Goal: Information Seeking & Learning: Learn about a topic

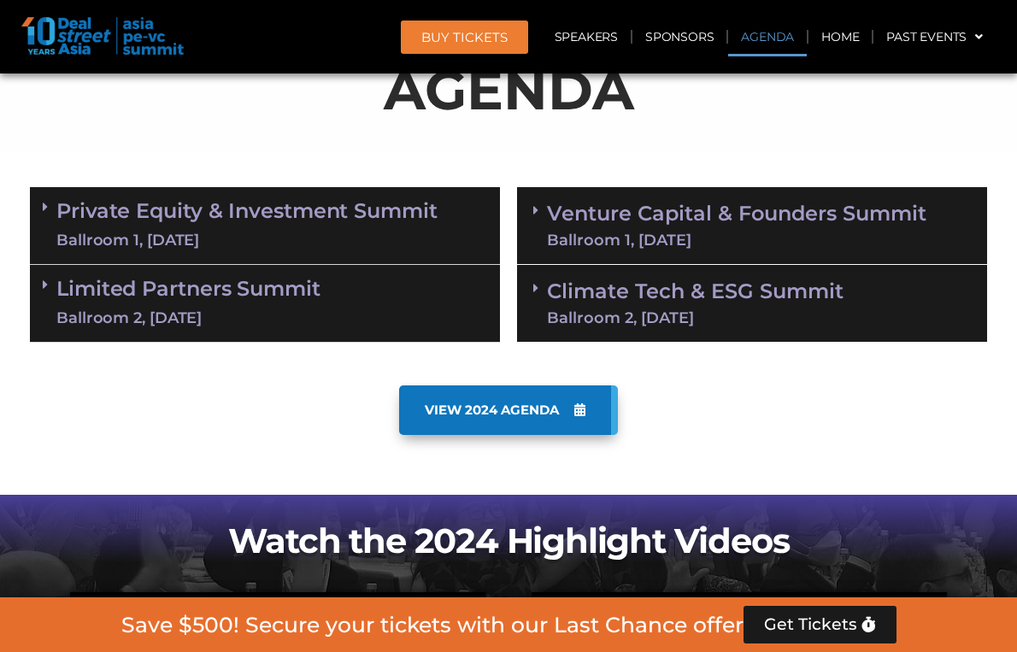
scroll to position [1128, 0]
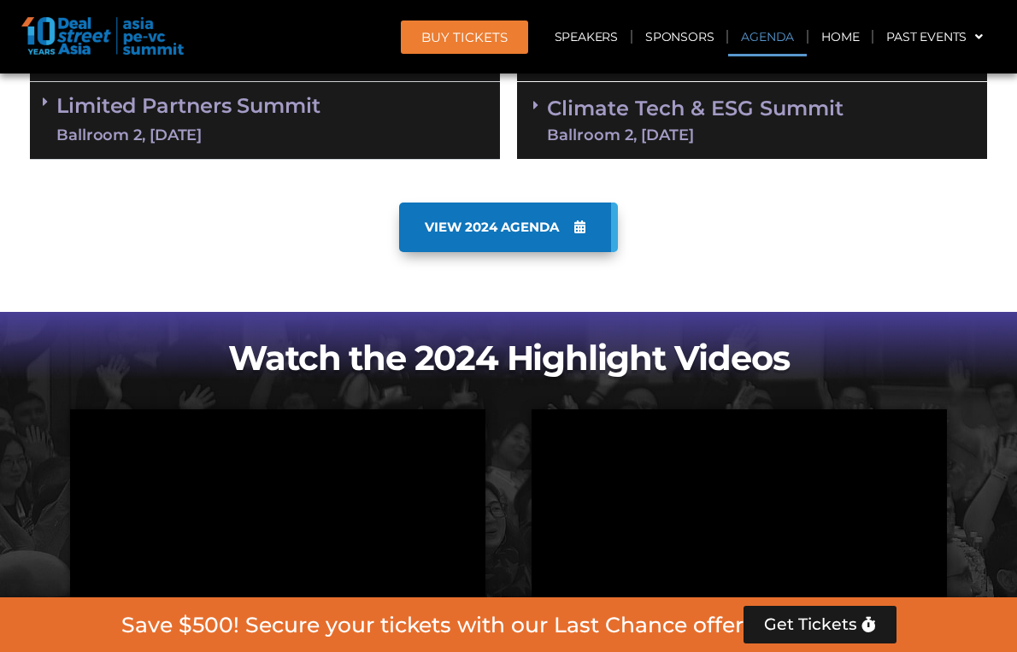
click at [632, 128] on div "Ballroom 2, [DATE]" at bounding box center [695, 134] width 297 height 15
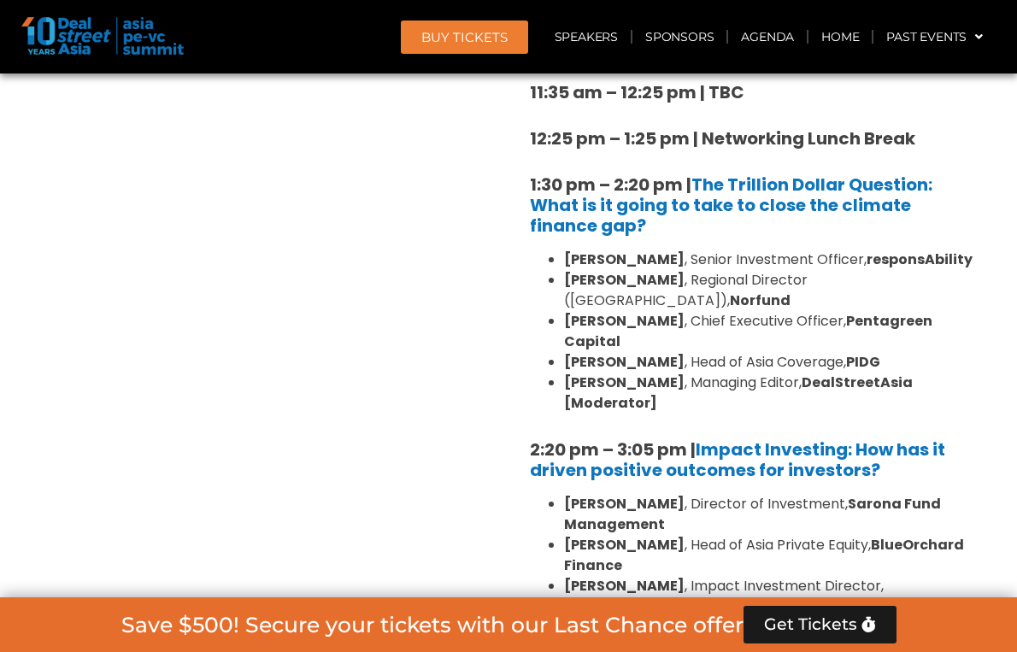
scroll to position [1496, 0]
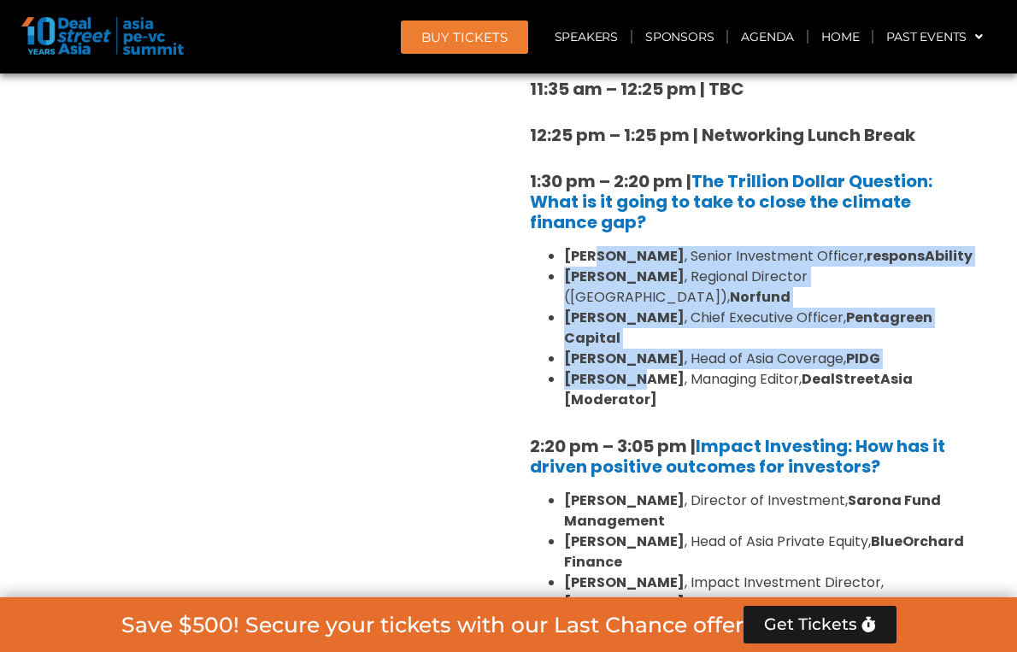
drag, startPoint x: 596, startPoint y: 251, endPoint x: 626, endPoint y: 363, distance: 115.9
click at [626, 363] on ul "Kean Ng , Senior Investment Officer, responsAbility Fay Chetnakarnkul , Regiona…" at bounding box center [752, 328] width 444 height 164
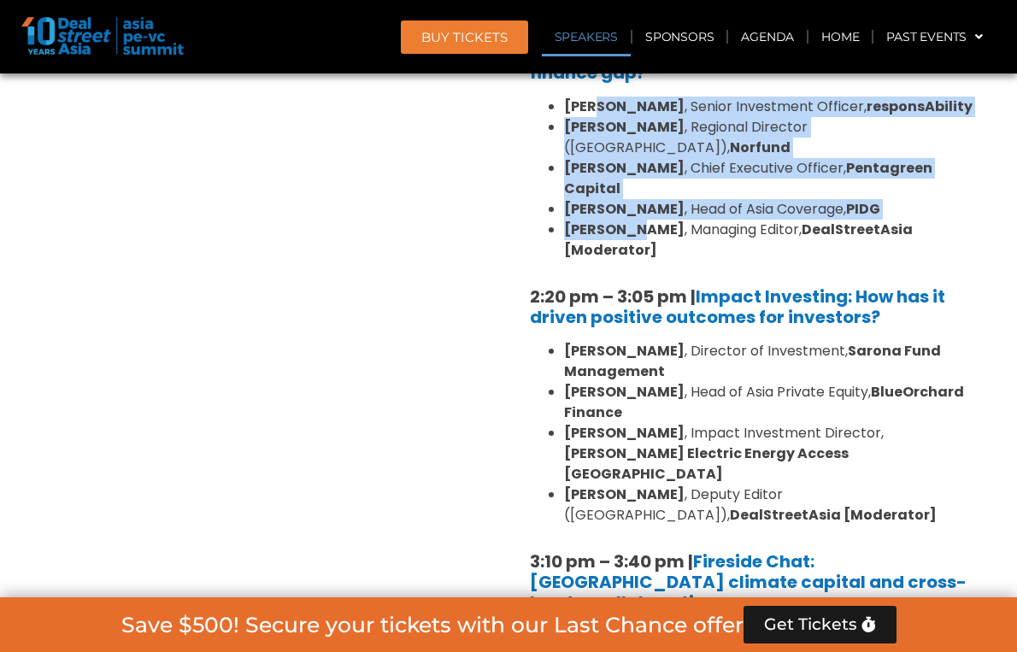
scroll to position [1648, 0]
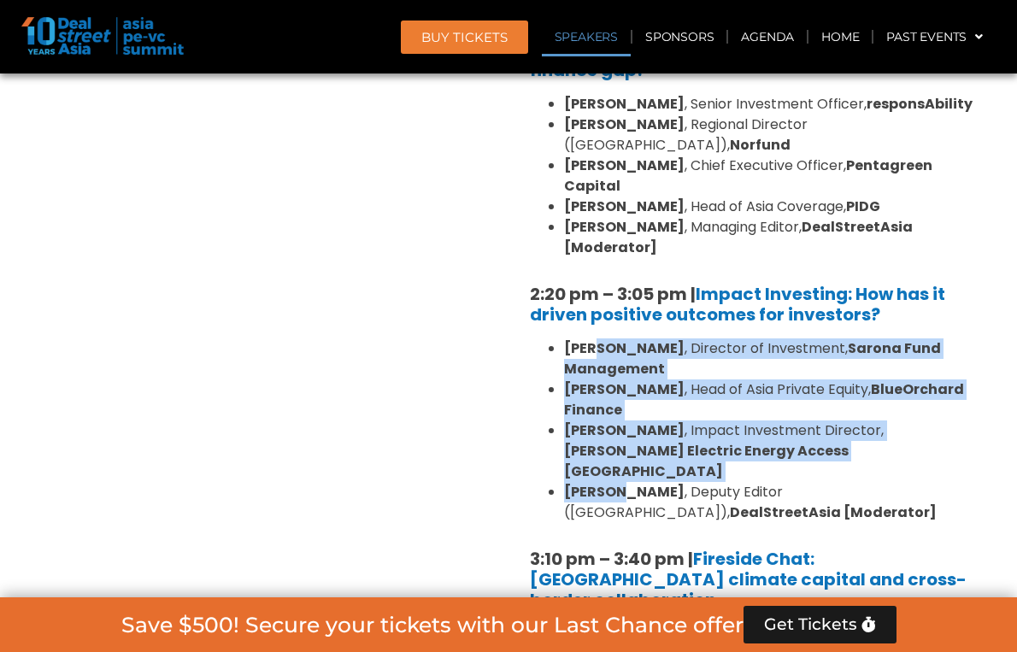
drag, startPoint x: 596, startPoint y: 304, endPoint x: 623, endPoint y: 432, distance: 130.2
click at [623, 432] on ul "Linda Mok , Director of Investment, Sarona Fund Management Mahesh Joshi , Head …" at bounding box center [752, 430] width 444 height 185
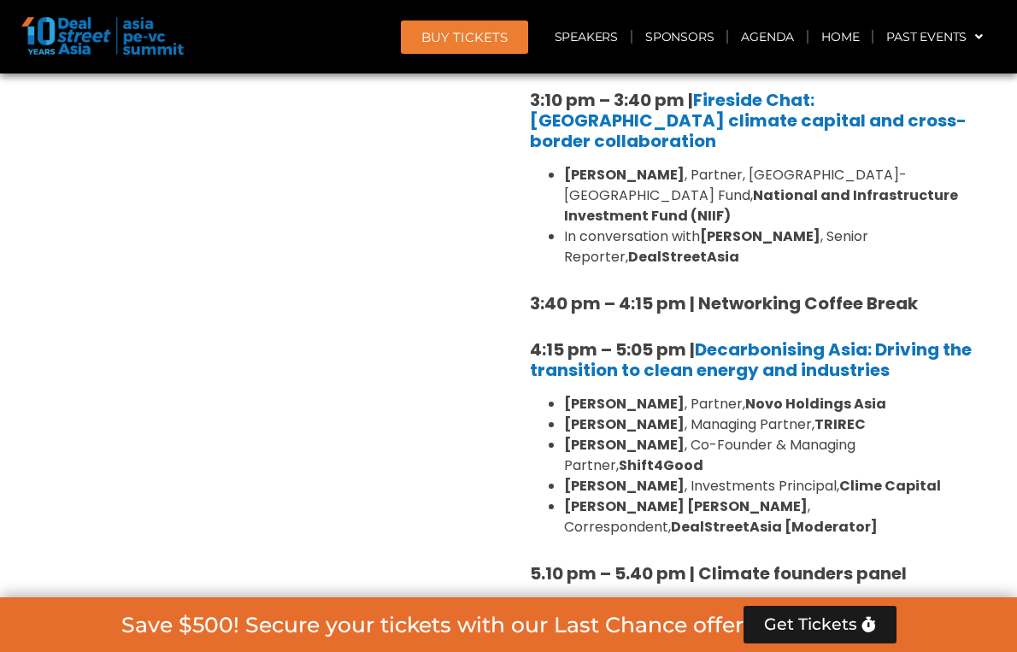
scroll to position [2131, 0]
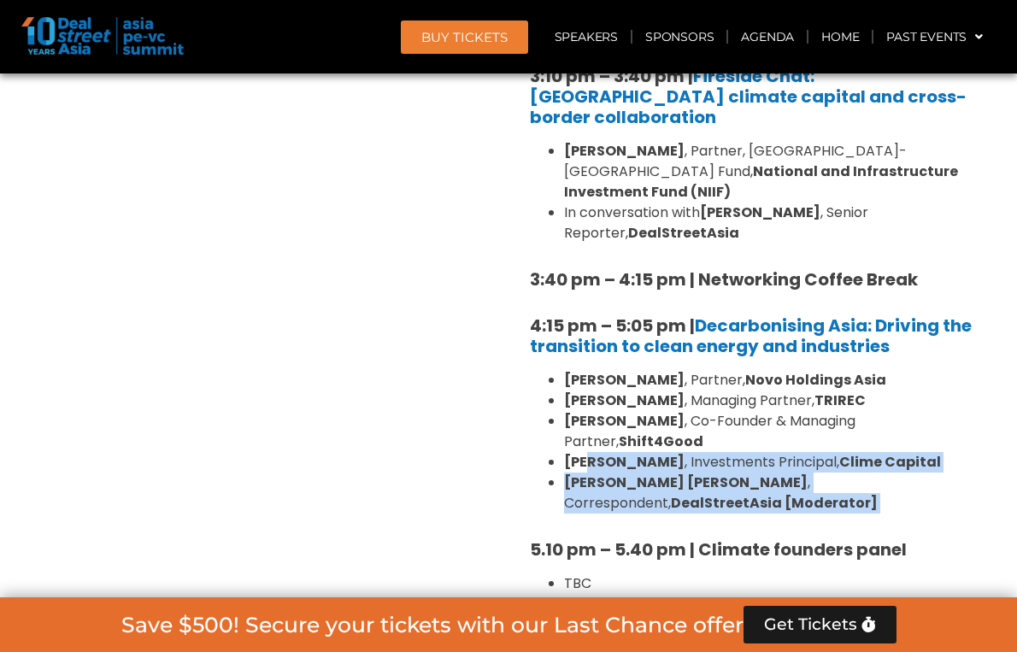
drag, startPoint x: 595, startPoint y: 350, endPoint x: 645, endPoint y: 429, distance: 94.1
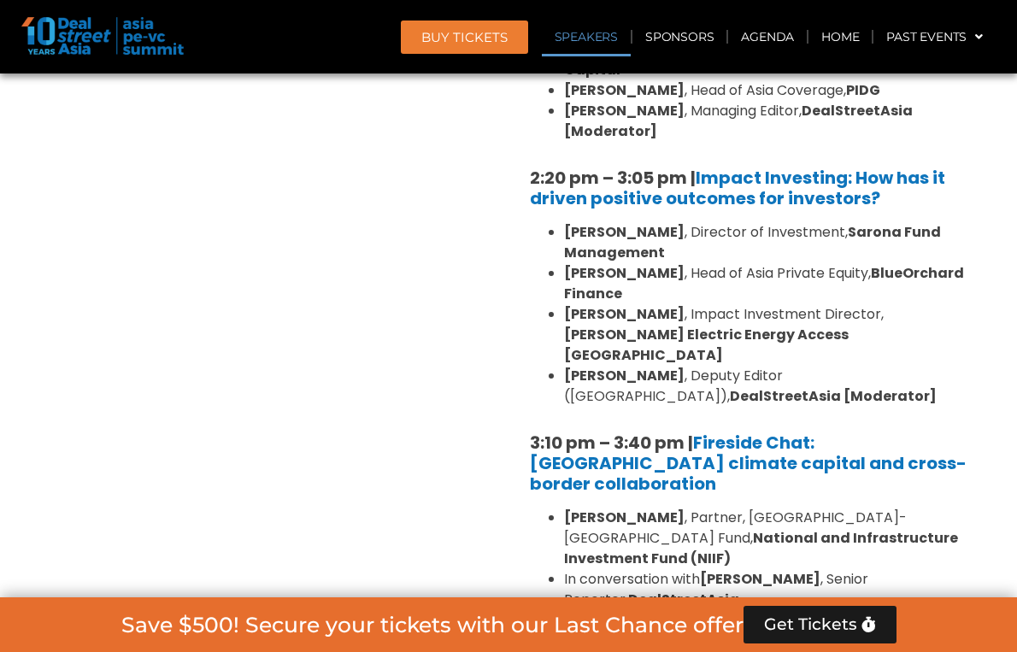
scroll to position [1743, 0]
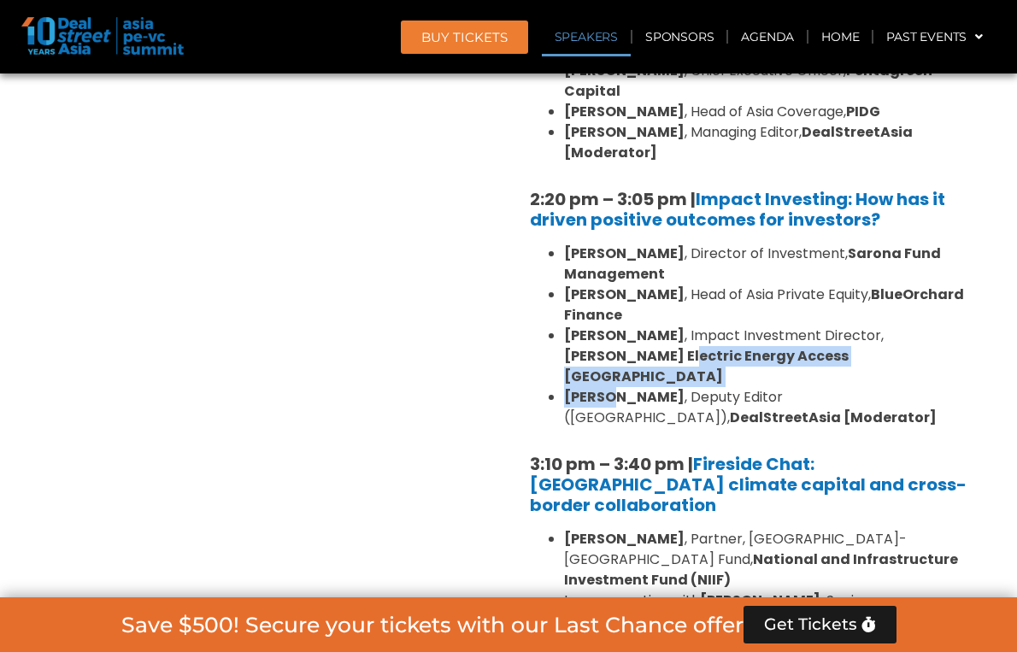
drag, startPoint x: 604, startPoint y: 309, endPoint x: 610, endPoint y: 331, distance: 23.0
click at [610, 331] on ul "Linda Mok , Director of Investment, Sarona Fund Management Mahesh Joshi , Head …" at bounding box center [752, 336] width 444 height 185
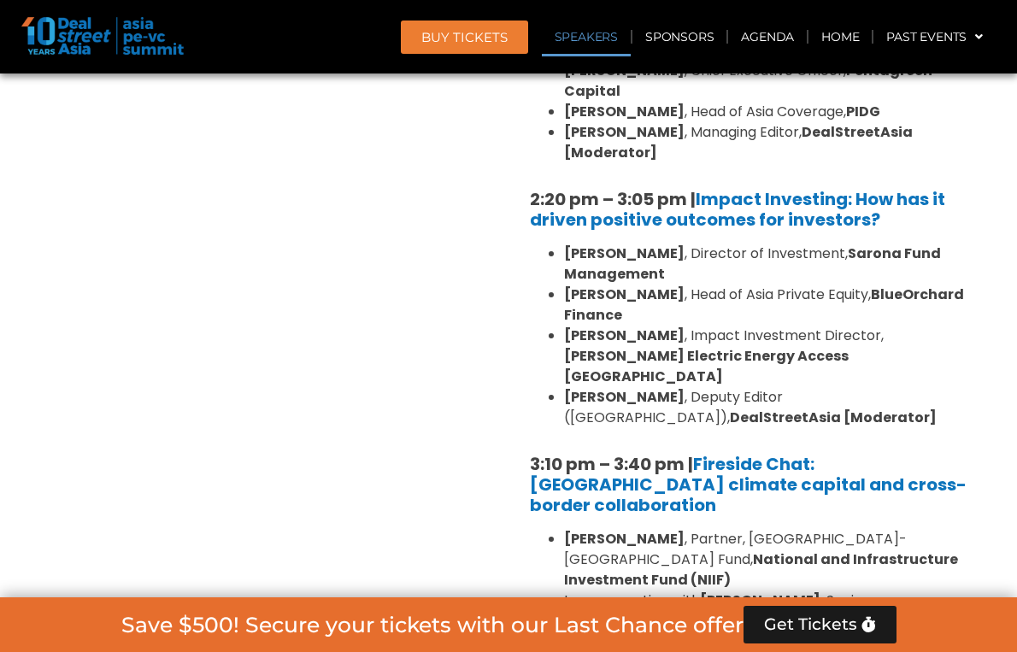
click at [730, 408] on strong "DealStreetAsia [Moderator]" at bounding box center [833, 418] width 207 height 20
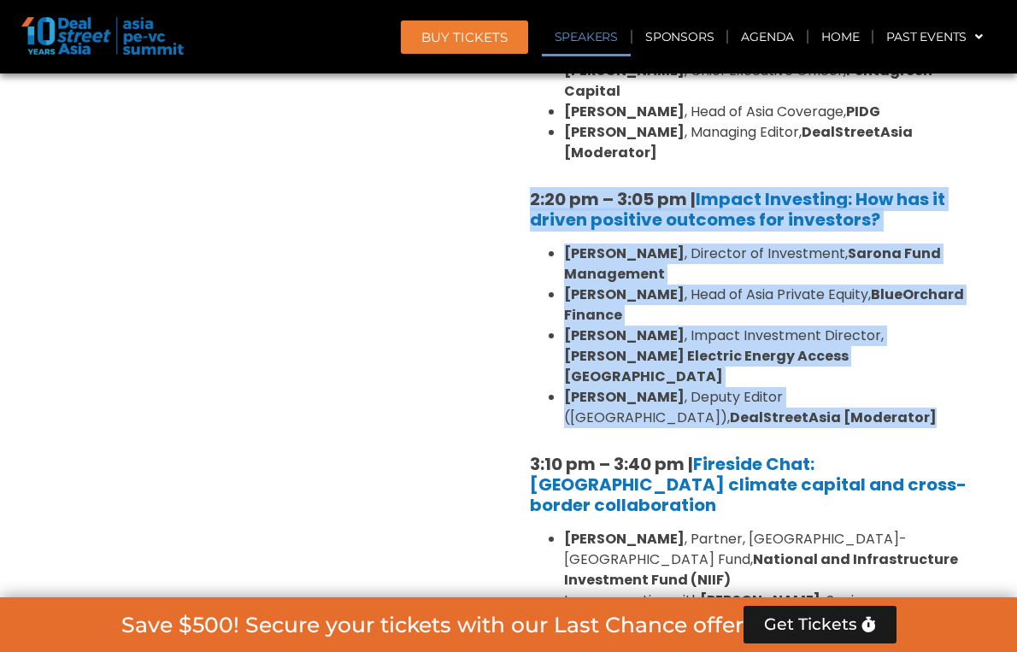
drag, startPoint x: 666, startPoint y: 347, endPoint x: 520, endPoint y: 161, distance: 236.8
click at [520, 161] on div "10:40 am – 10:45 am | Welcome Address to deep tech and climate tech sessions 10…" at bounding box center [752, 310] width 470 height 1532
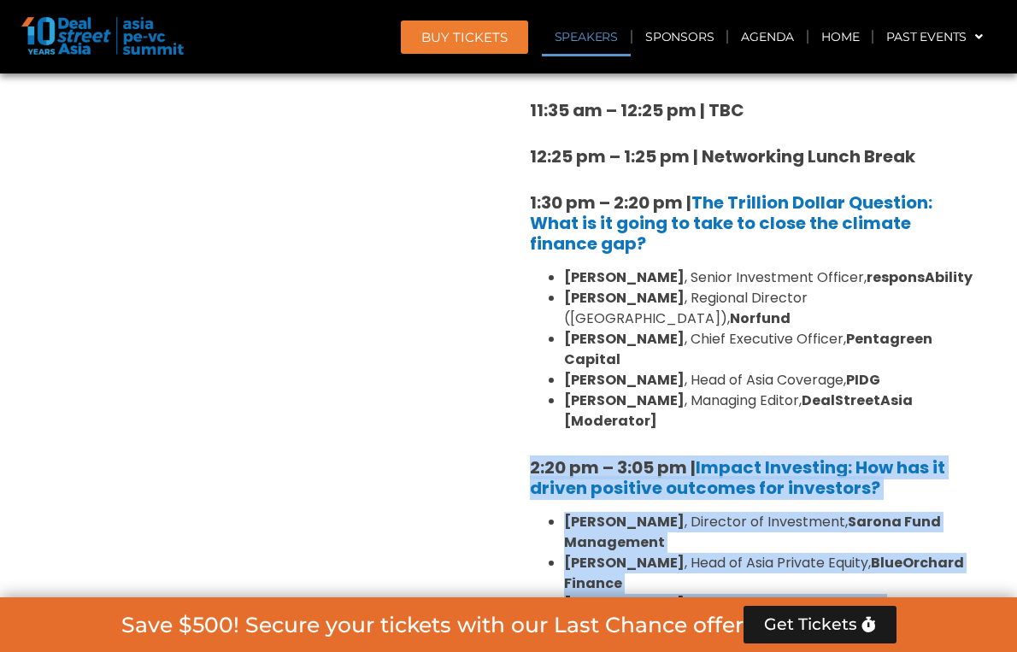
scroll to position [1536, 0]
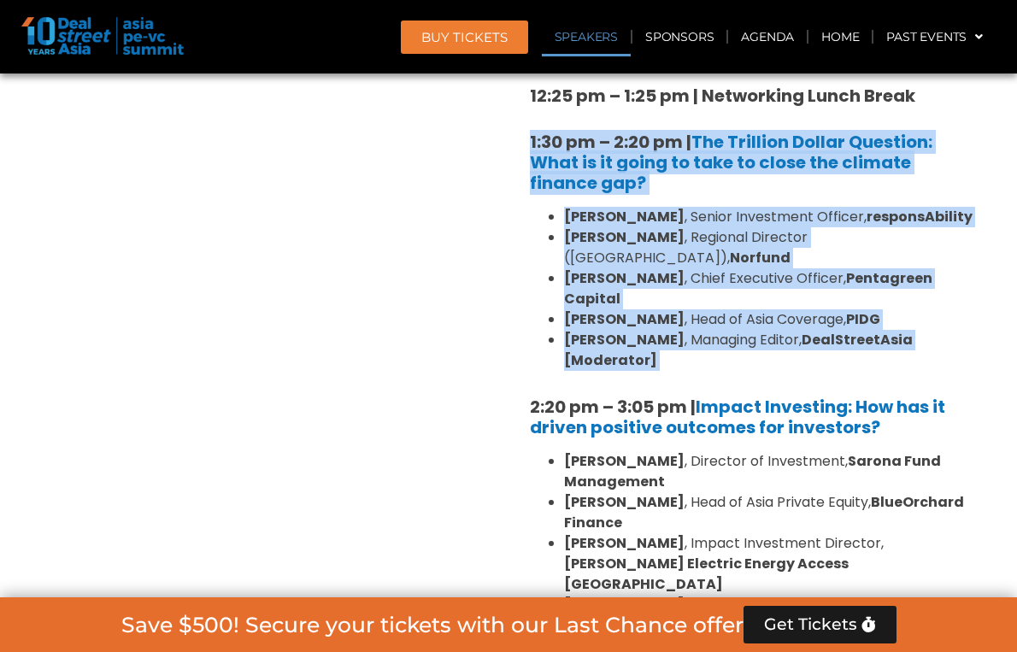
drag, startPoint x: 529, startPoint y: 129, endPoint x: 653, endPoint y: 329, distance: 235.3
click at [653, 329] on div "10:40 am – 10:45 am | Welcome Address to deep tech and climate tech sessions 10…" at bounding box center [752, 517] width 470 height 1532
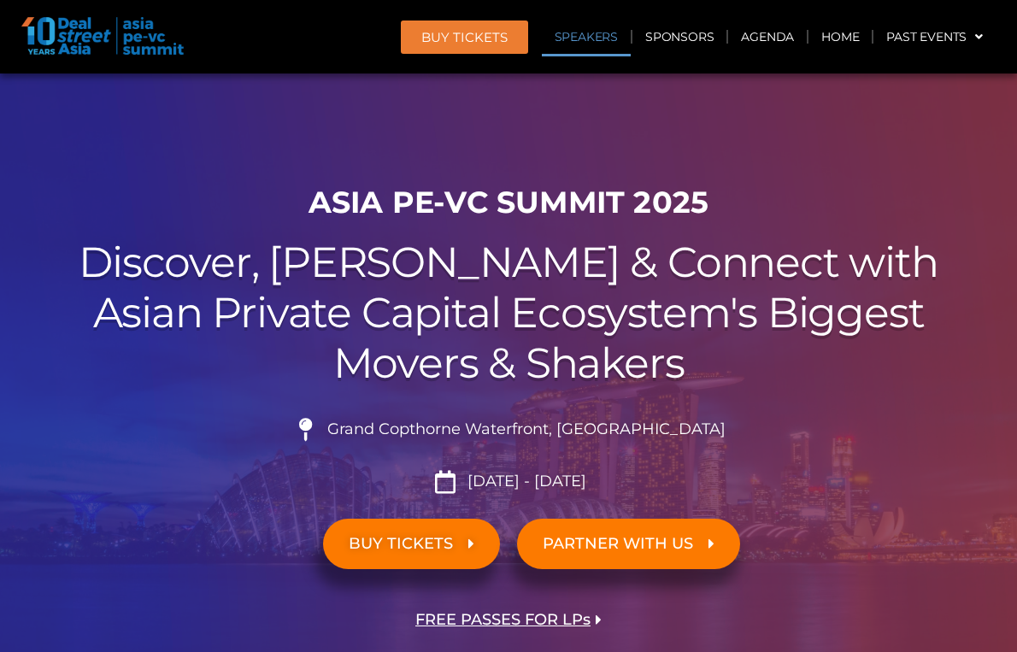
scroll to position [0, 0]
click at [585, 24] on link "Speakers" at bounding box center [586, 36] width 89 height 39
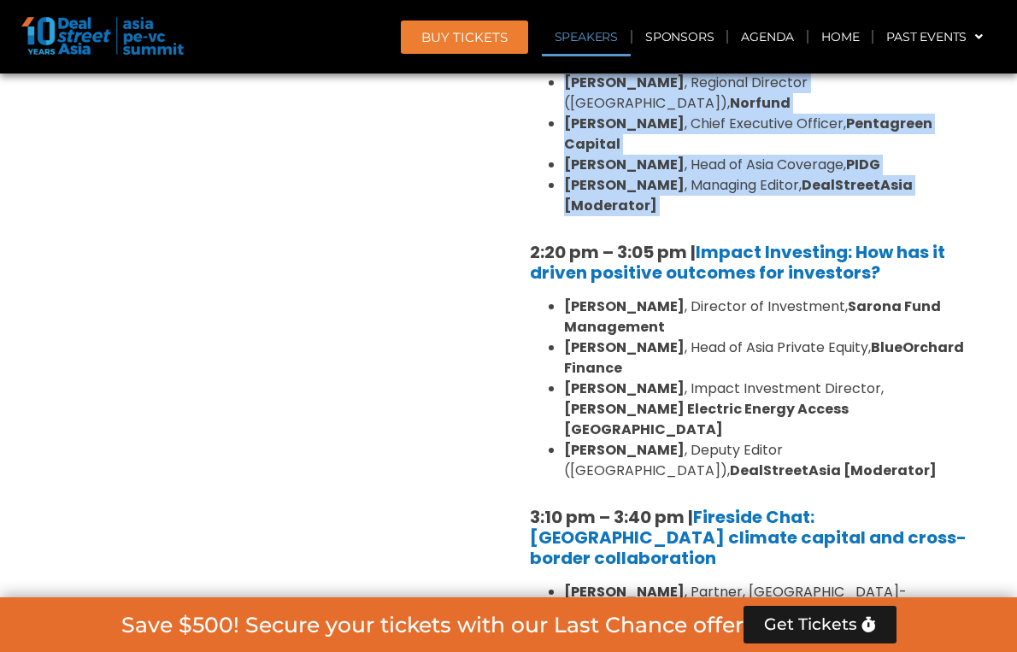
scroll to position [1739, 0]
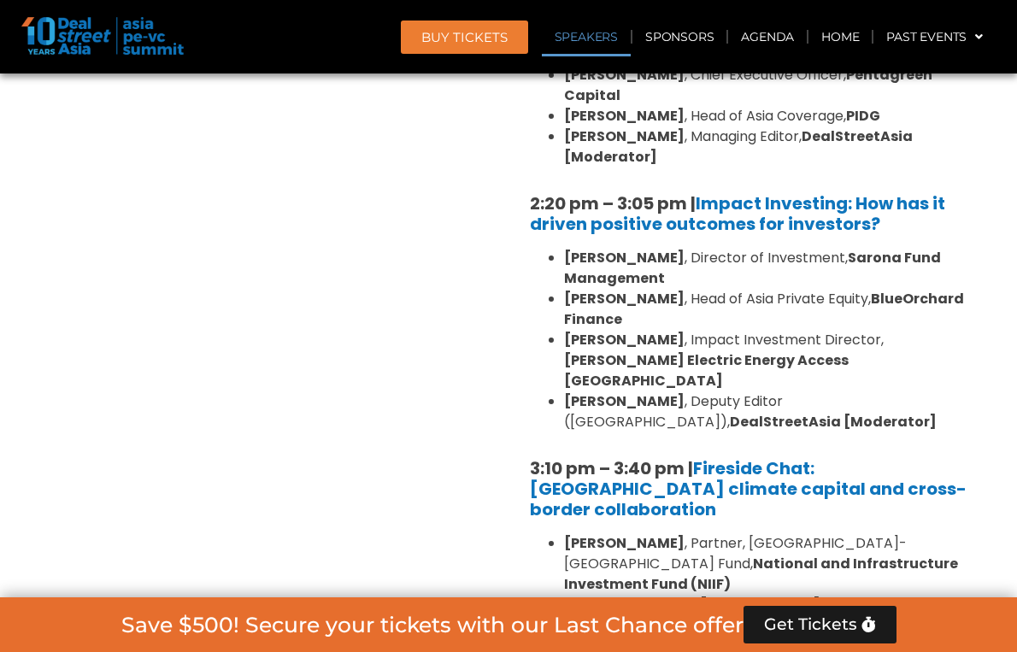
click at [391, 370] on div "Private Equity & Investment Summit Ballroom 1, 10 Sept 8:00 am – 9:00 am | Regi…" at bounding box center [264, 237] width 487 height 1704
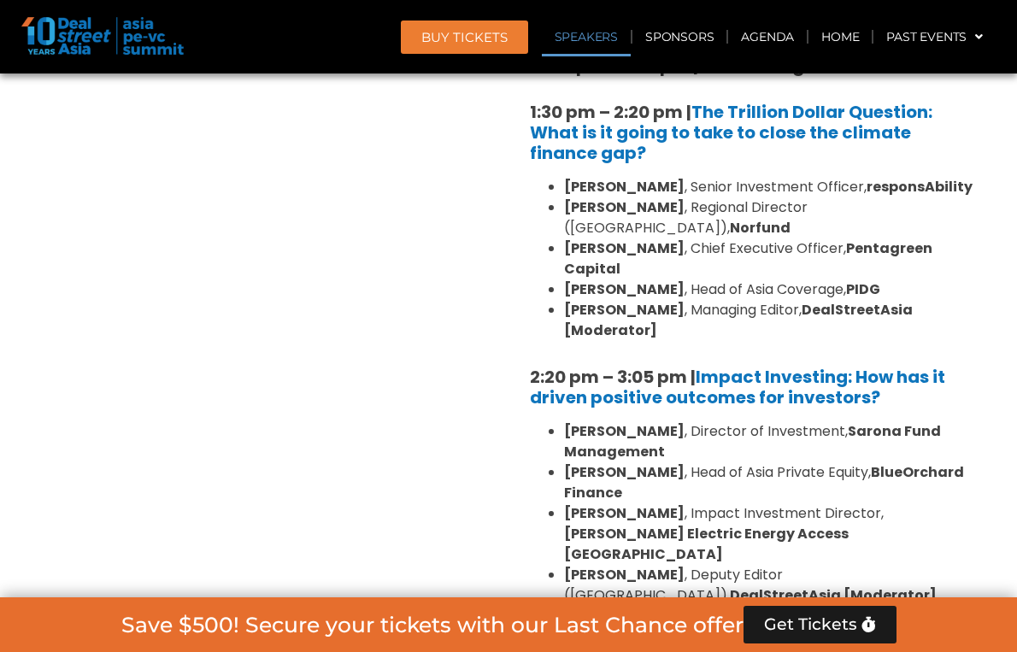
scroll to position [1561, 0]
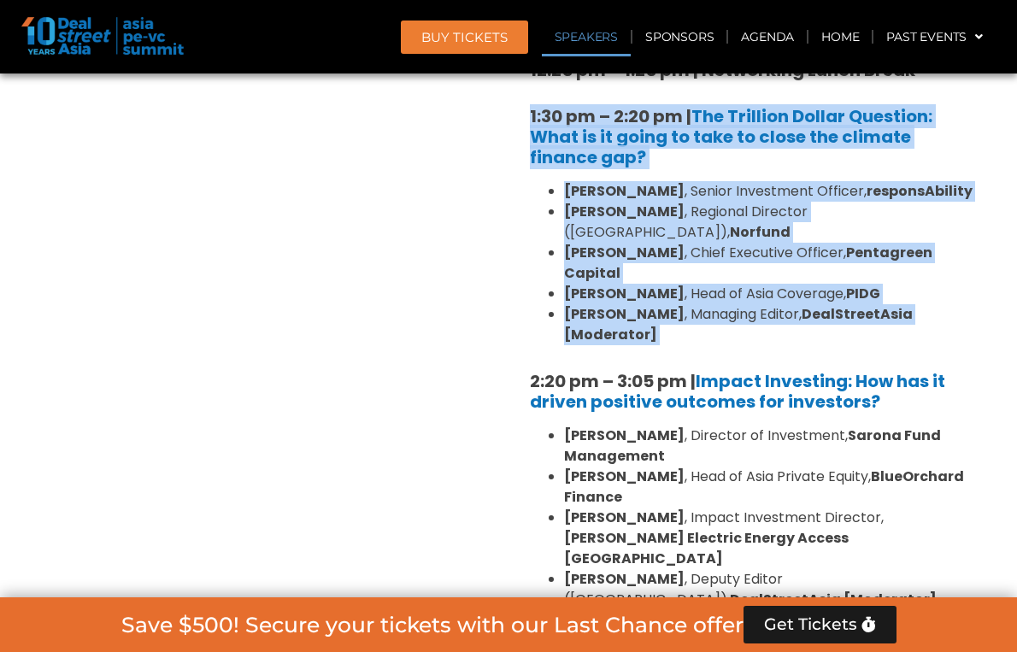
drag, startPoint x: 517, startPoint y: 107, endPoint x: 941, endPoint y: 320, distance: 474.3
click at [941, 320] on div "10:40 am – 10:45 am | Welcome Address to deep tech and climate tech sessions 10…" at bounding box center [752, 492] width 470 height 1532
copy div "1:30 pm – 2:20 pm | The Trillion Dollar Question: What is it going to take to c…"
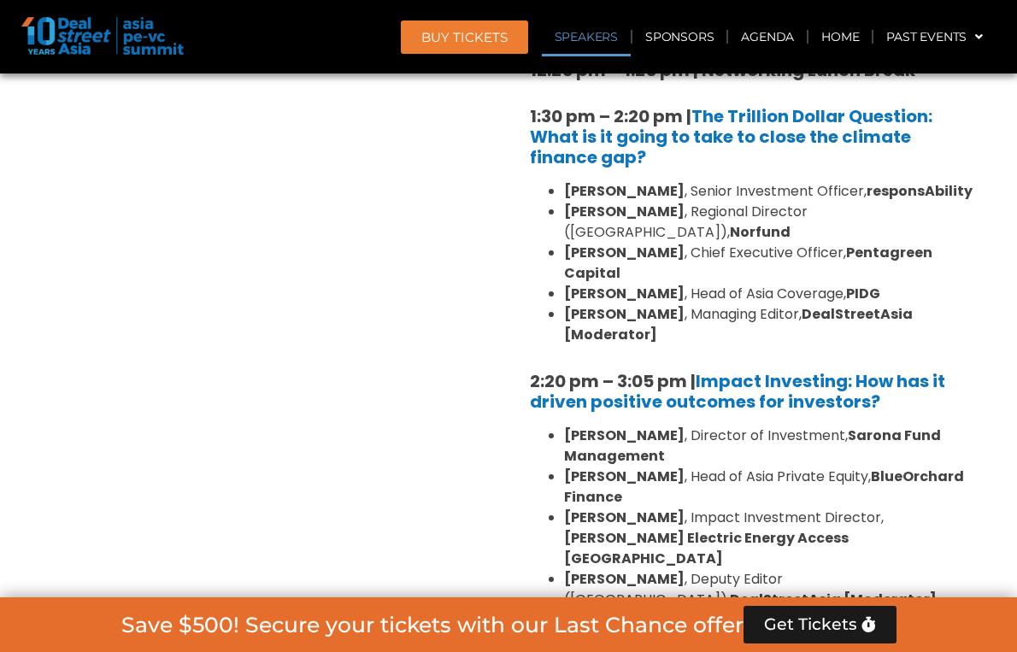
click at [696, 528] on strong "[PERSON_NAME] Electric Energy Access [GEOGRAPHIC_DATA]" at bounding box center [706, 548] width 285 height 40
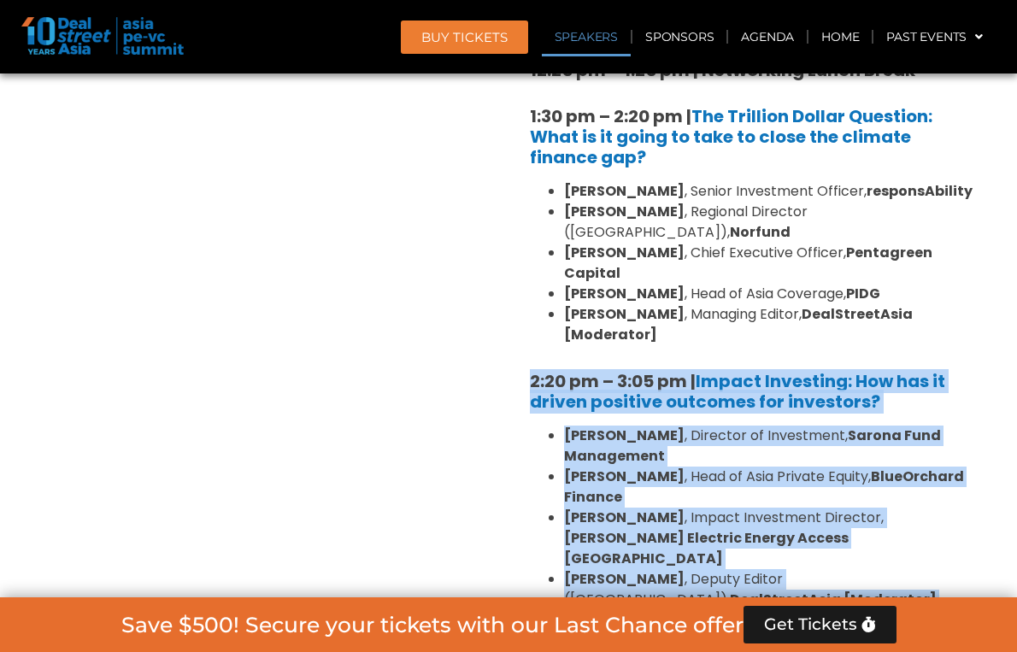
drag, startPoint x: 528, startPoint y: 336, endPoint x: 686, endPoint y: 552, distance: 267.8
click at [686, 552] on div "10:40 am – 10:45 am | Welcome Address to deep tech and climate tech sessions 10…" at bounding box center [752, 492] width 470 height 1532
copy div "2:20 pm – 3:05 pm | Impact Investing: How has it driven positive outcomes for i…"
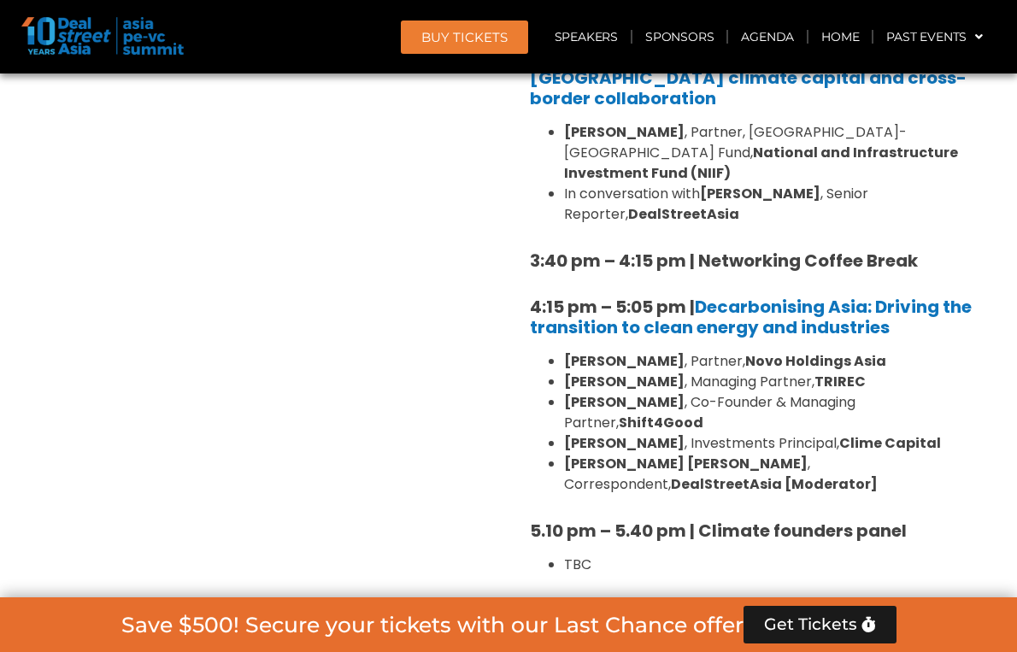
scroll to position [2169, 0]
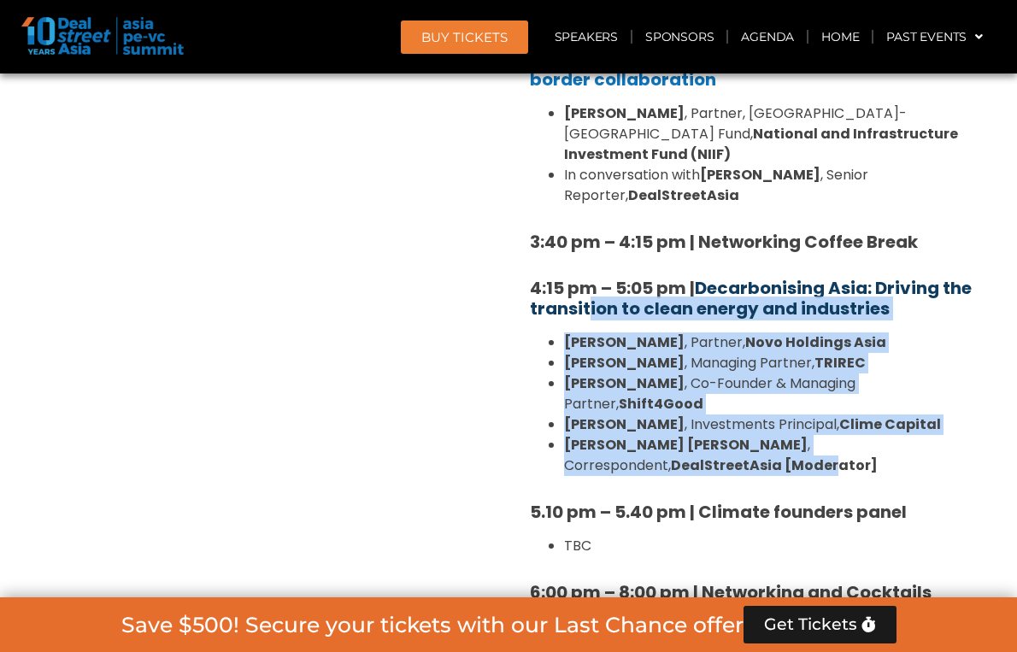
drag, startPoint x: 620, startPoint y: 355, endPoint x: 622, endPoint y: 197, distance: 157.3
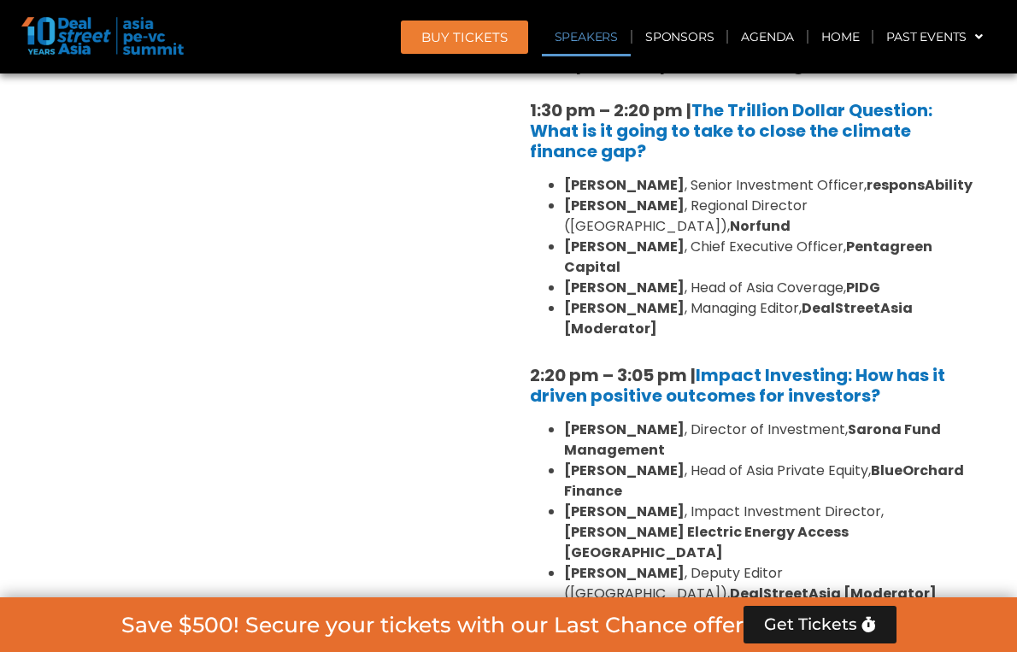
scroll to position [1542, 0]
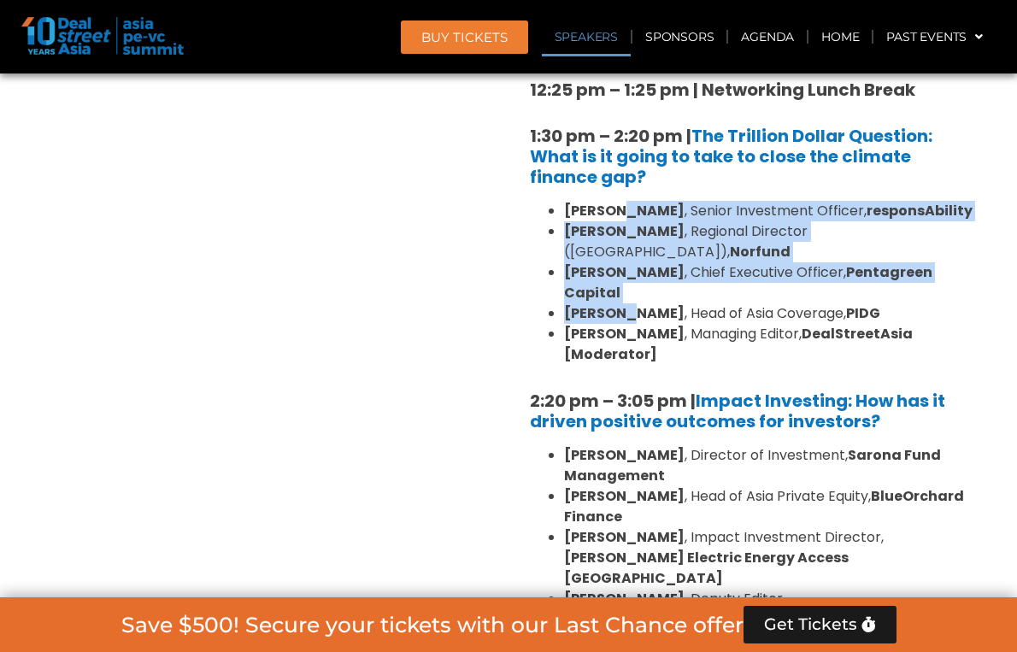
drag, startPoint x: 622, startPoint y: 197, endPoint x: 621, endPoint y: 282, distance: 84.6
click at [621, 283] on ul "Kean Ng , Senior Investment Officer, responsAbility Fay Chetnakarnkul , Regiona…" at bounding box center [752, 283] width 444 height 164
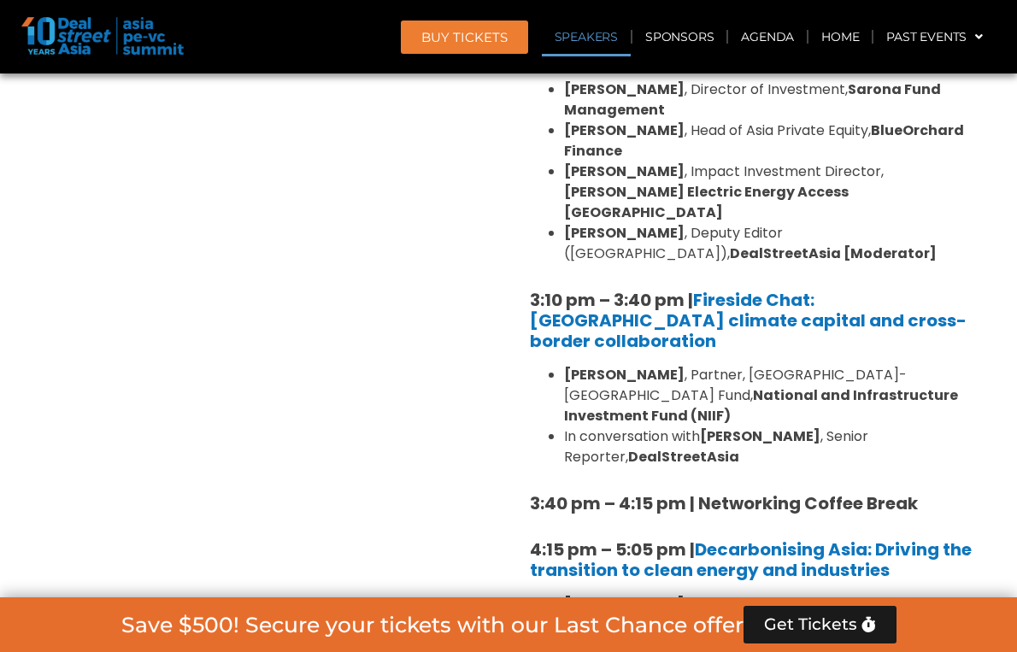
scroll to position [1909, 0]
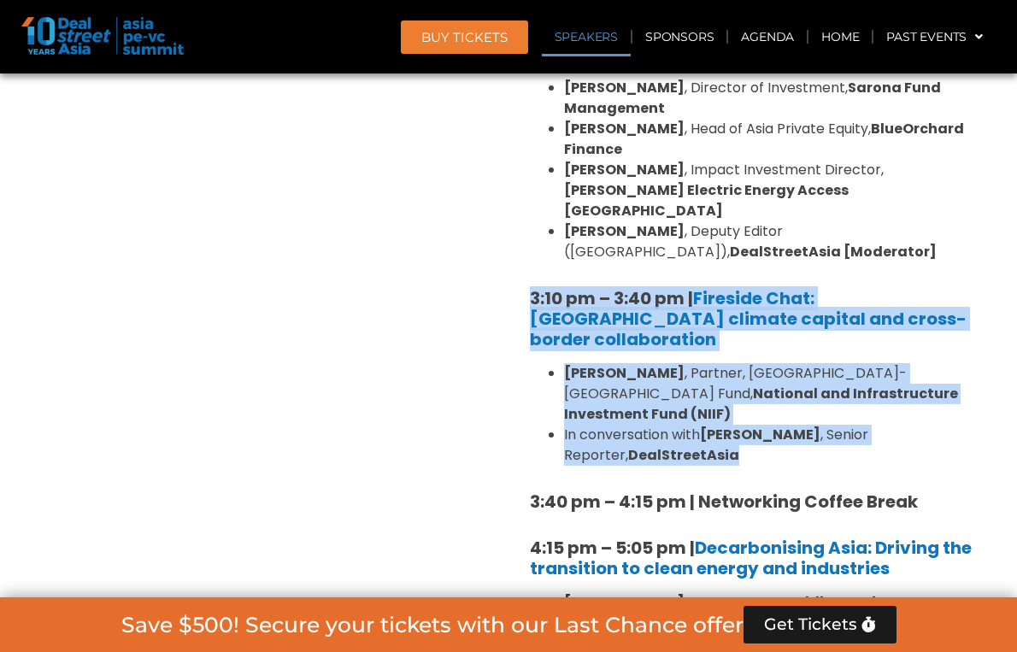
drag, startPoint x: 691, startPoint y: 349, endPoint x: 516, endPoint y: 232, distance: 210.2
click at [516, 231] on div "Venture Capital & Founders​ Summit Ballroom 1, 11 Sept Opening Keynote: Indones…" at bounding box center [751, 67] width 487 height 1704
copy div "3:10 pm – 3:40 pm | Fireside Chat: Catalysing climate capital and cross-border …"
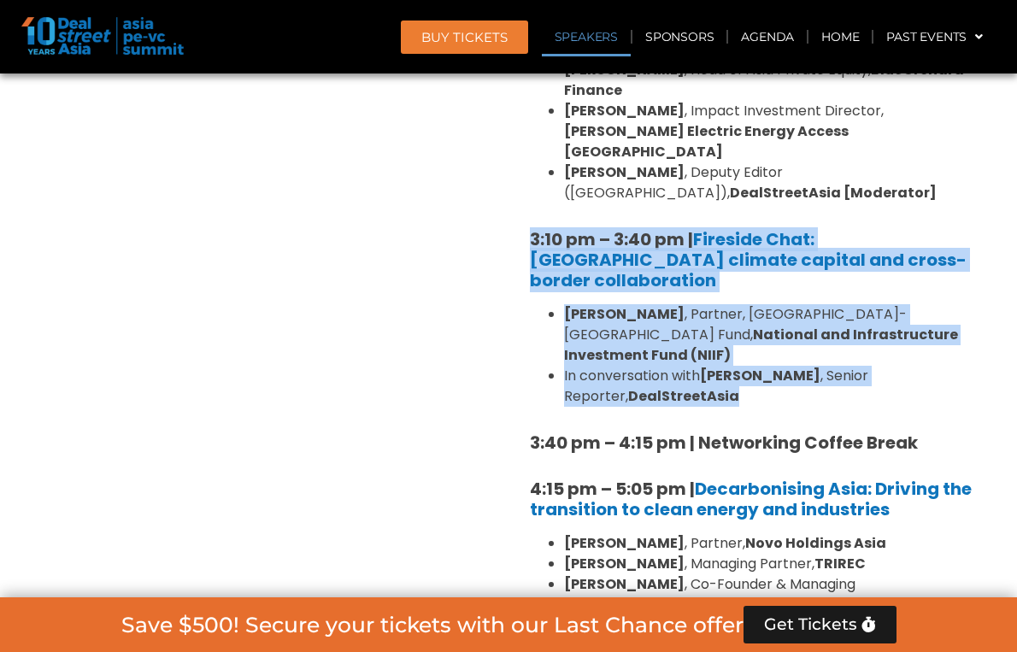
scroll to position [1972, 0]
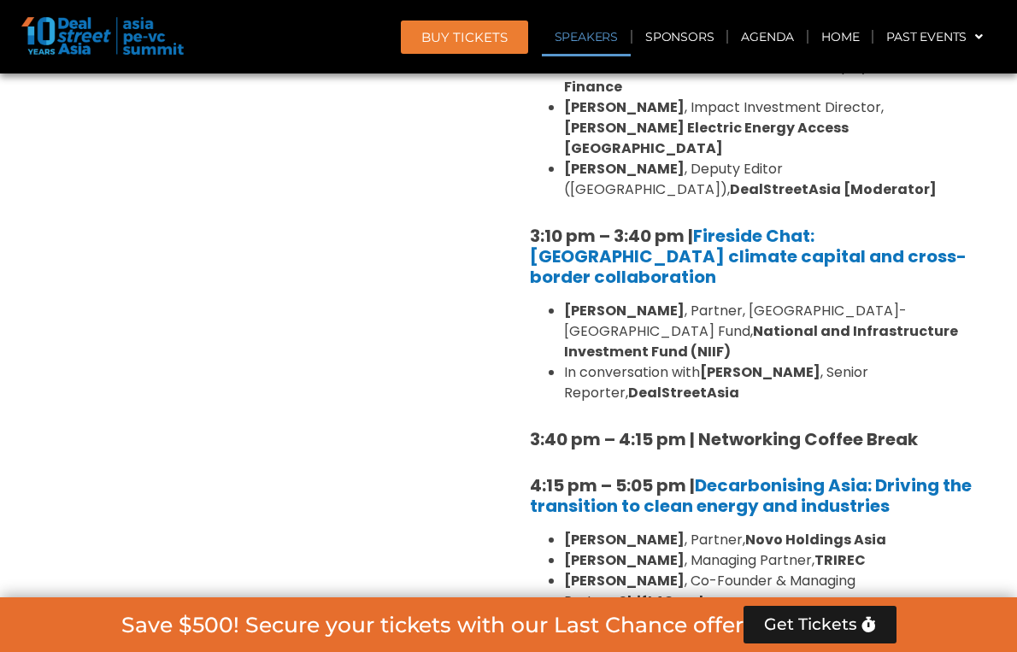
click at [668, 301] on strong "[PERSON_NAME]" at bounding box center [624, 311] width 120 height 20
drag, startPoint x: 565, startPoint y: 225, endPoint x: 670, endPoint y: 225, distance: 105.1
click at [670, 301] on li "Krishna Kumar , Partner, India-Japan Fund, National and Infrastructure Investme…" at bounding box center [769, 332] width 410 height 62
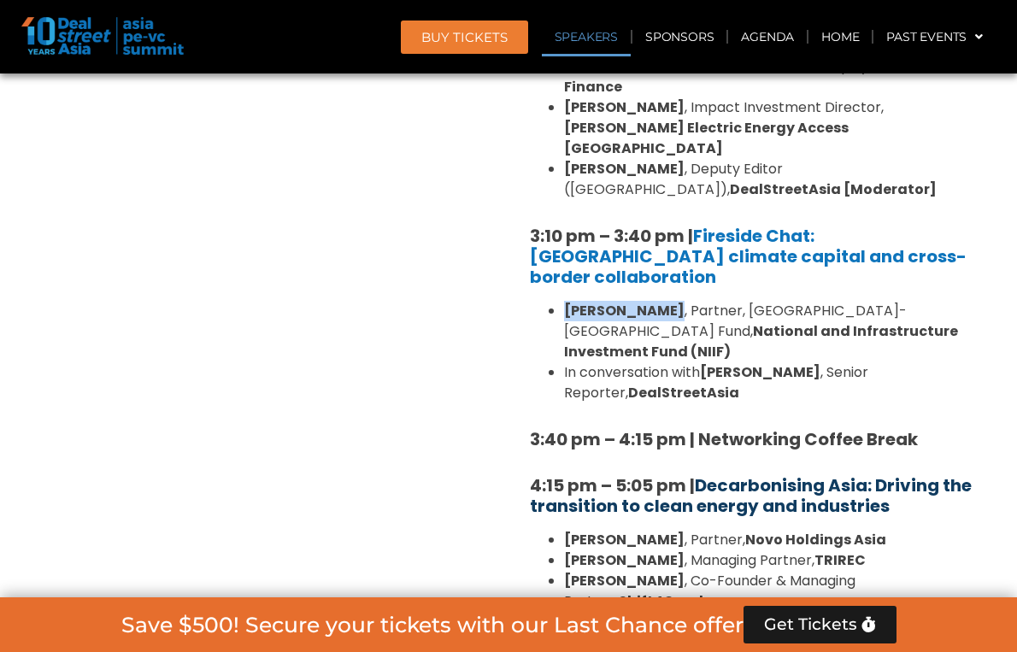
copy strong "[PERSON_NAME]"
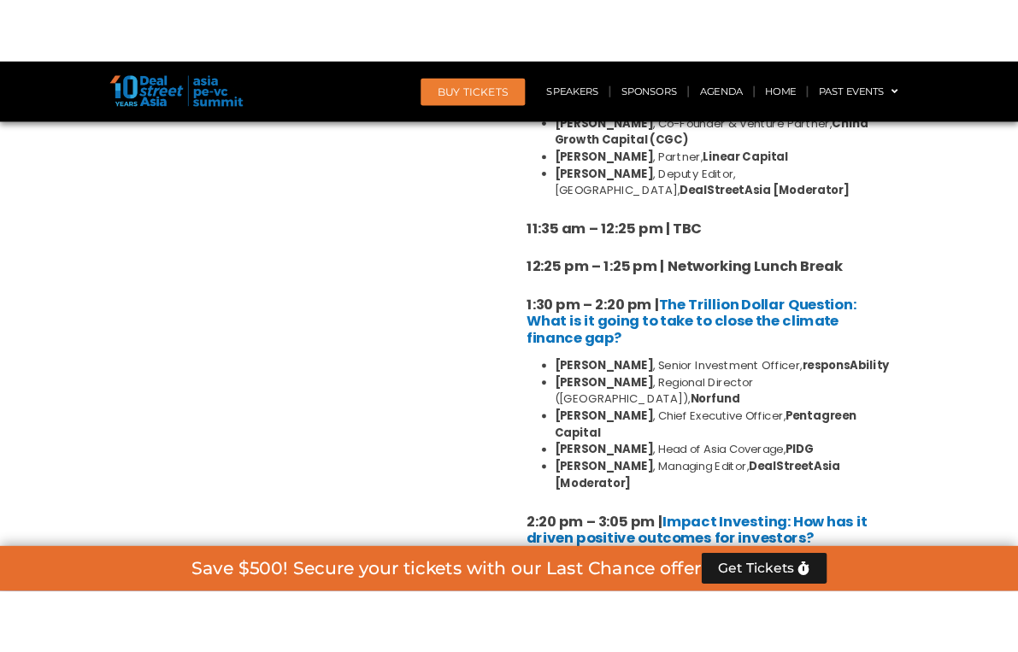
scroll to position [1463, 0]
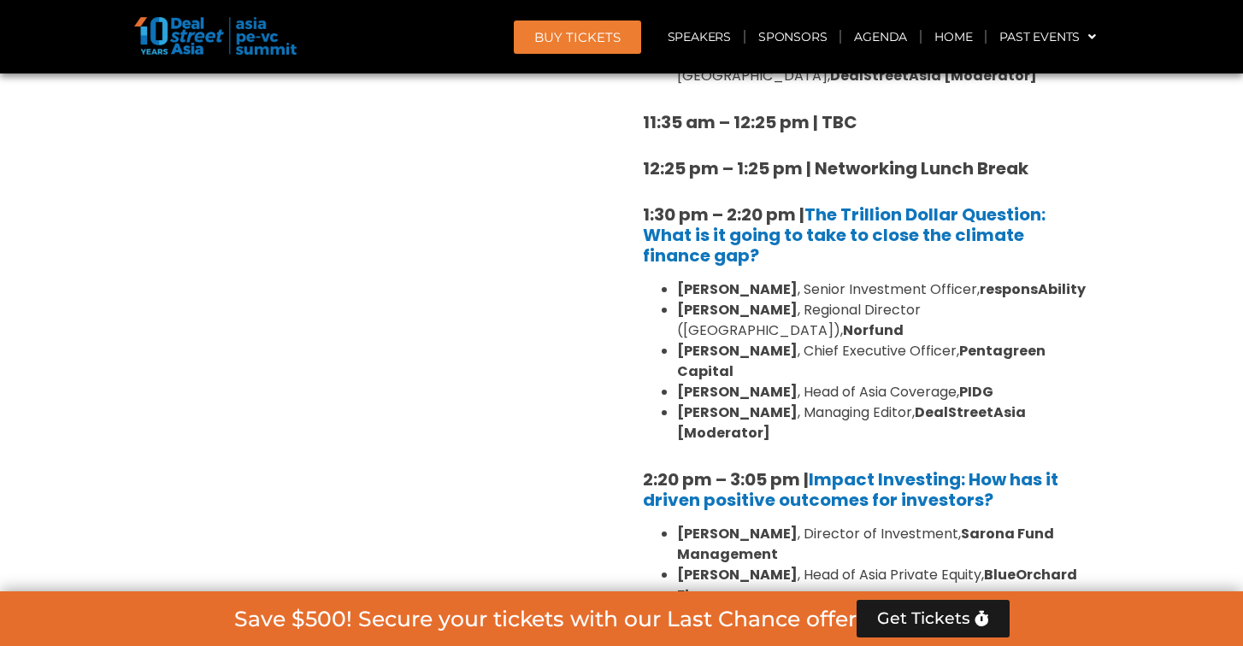
drag, startPoint x: 680, startPoint y: 326, endPoint x: 819, endPoint y: 343, distance: 139.4
click at [819, 343] on li "Marat Zapparov , Chief Executive Officer, Pentagreen Capital" at bounding box center [882, 361] width 410 height 41
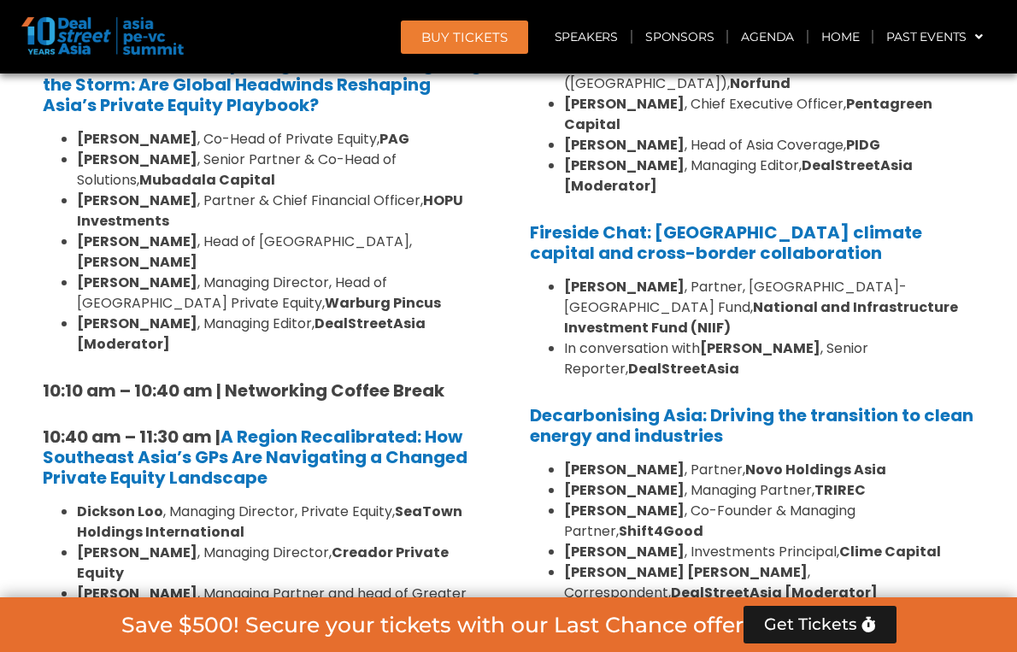
scroll to position [1349, 0]
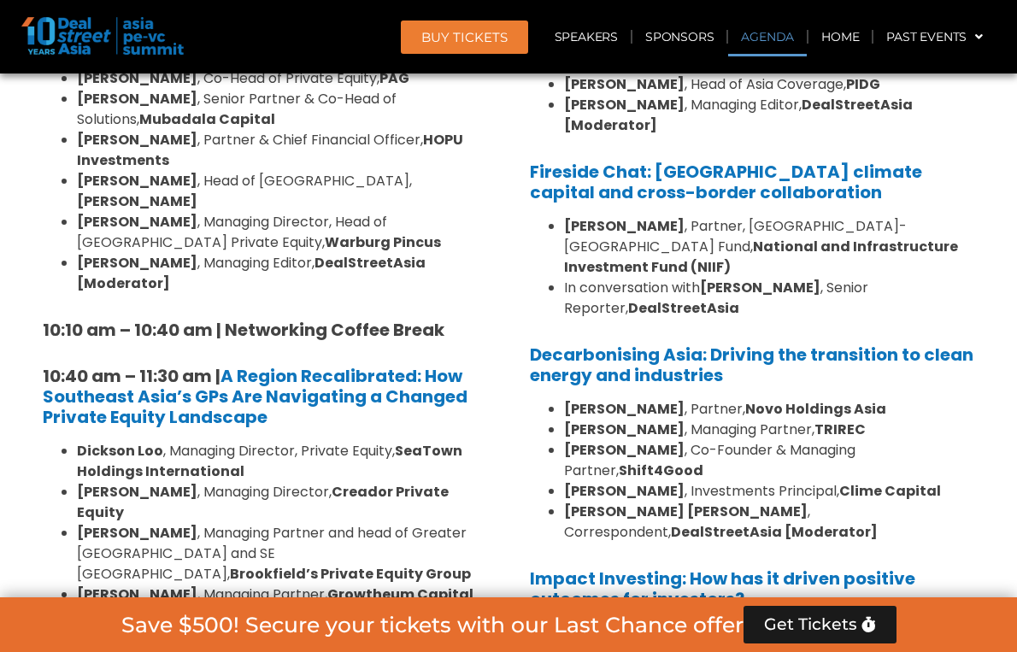
click at [749, 44] on link "Agenda" at bounding box center [767, 36] width 79 height 39
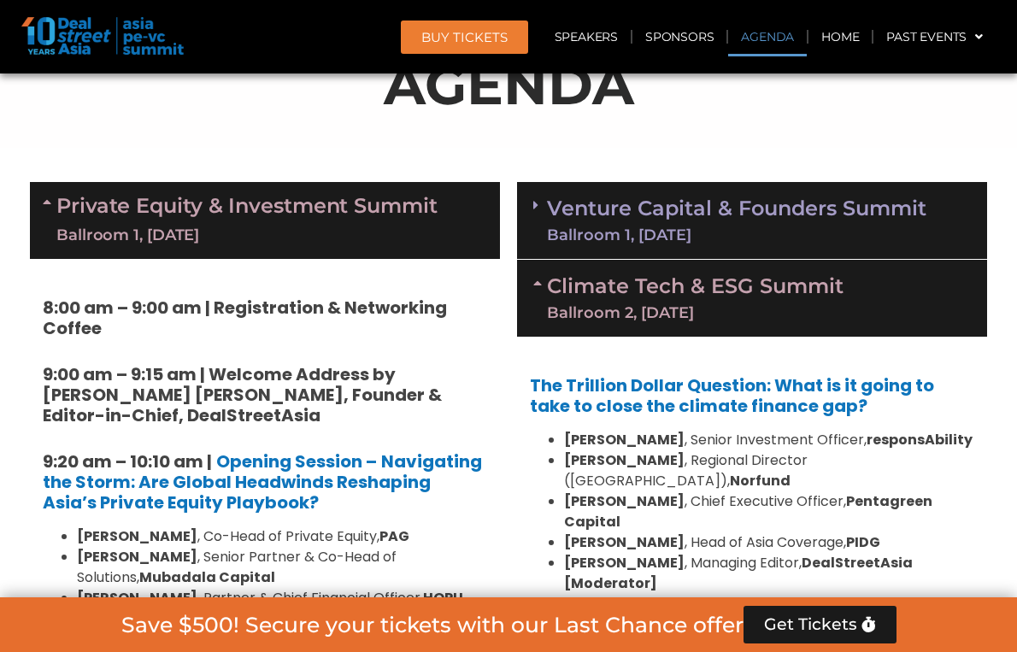
scroll to position [891, 0]
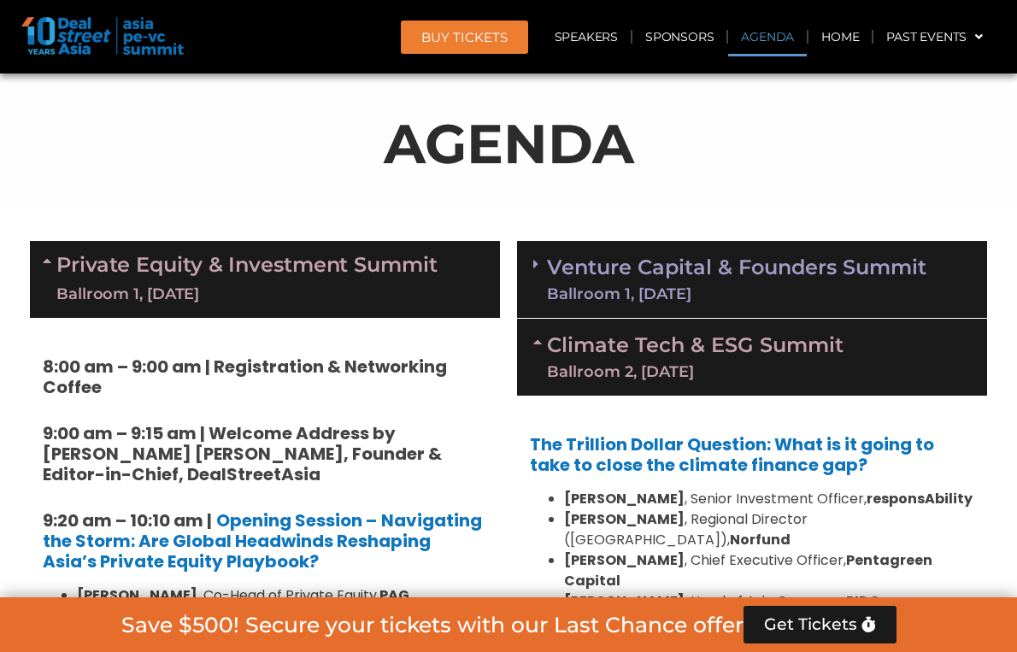
click at [766, 303] on div "Venture Capital & Founders​ Summit Ballroom 1, 11 Sept" at bounding box center [752, 280] width 470 height 78
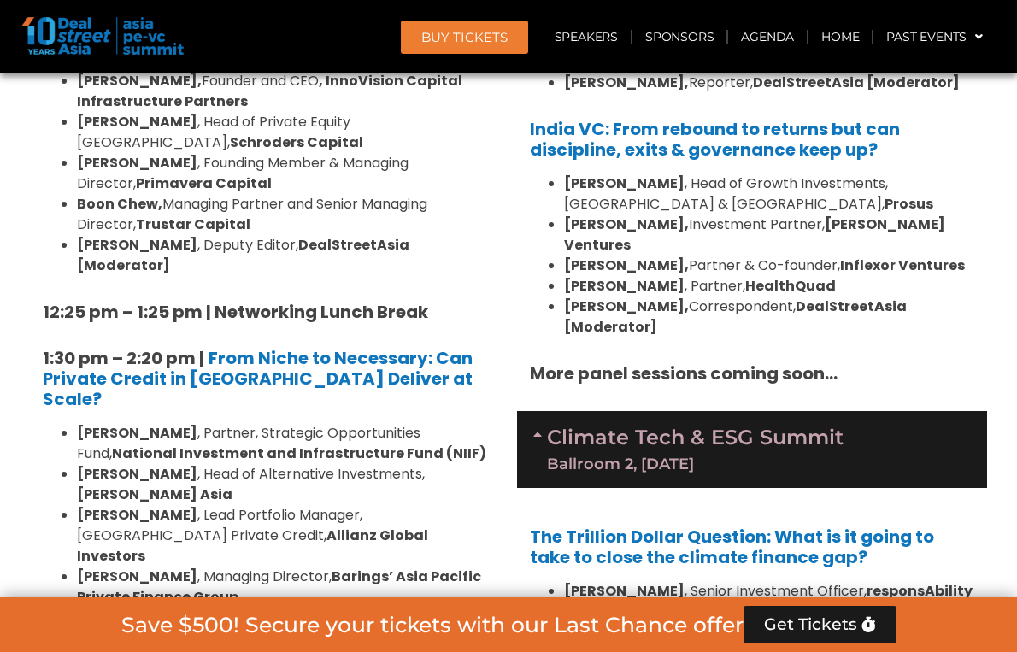
scroll to position [2287, 0]
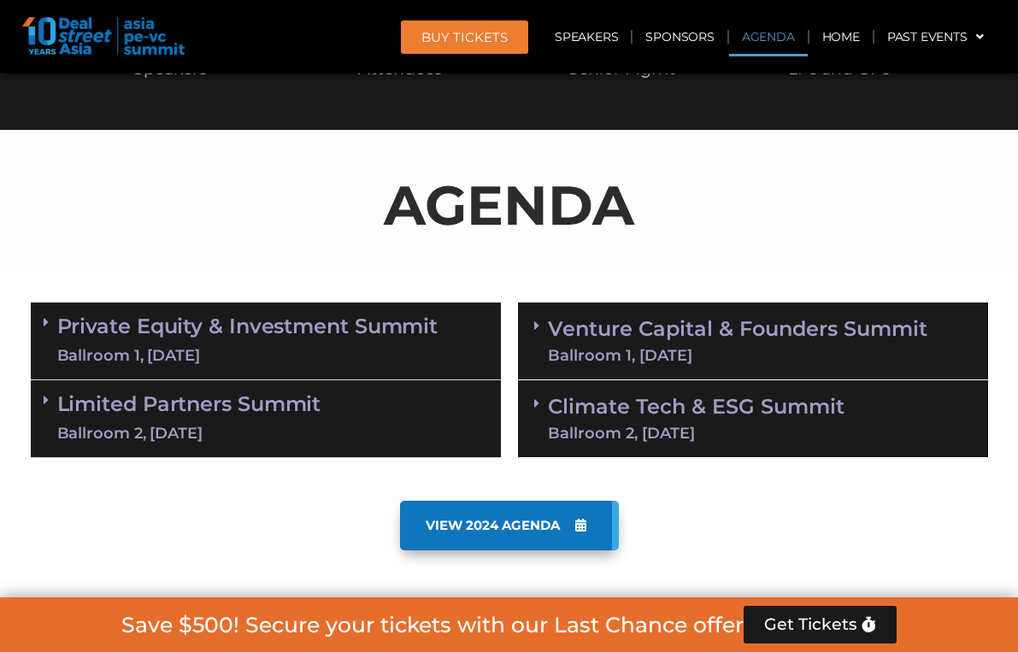
scroll to position [839, 0]
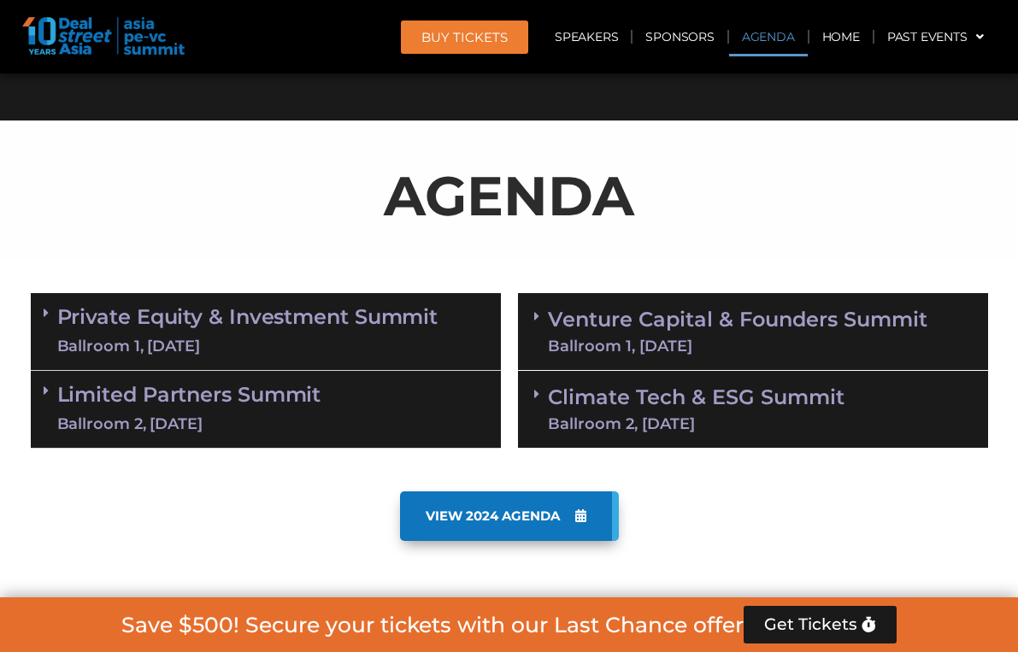
click at [640, 410] on link "Climate Tech & ESG Summit Ballroom 2, [DATE]" at bounding box center [696, 409] width 297 height 44
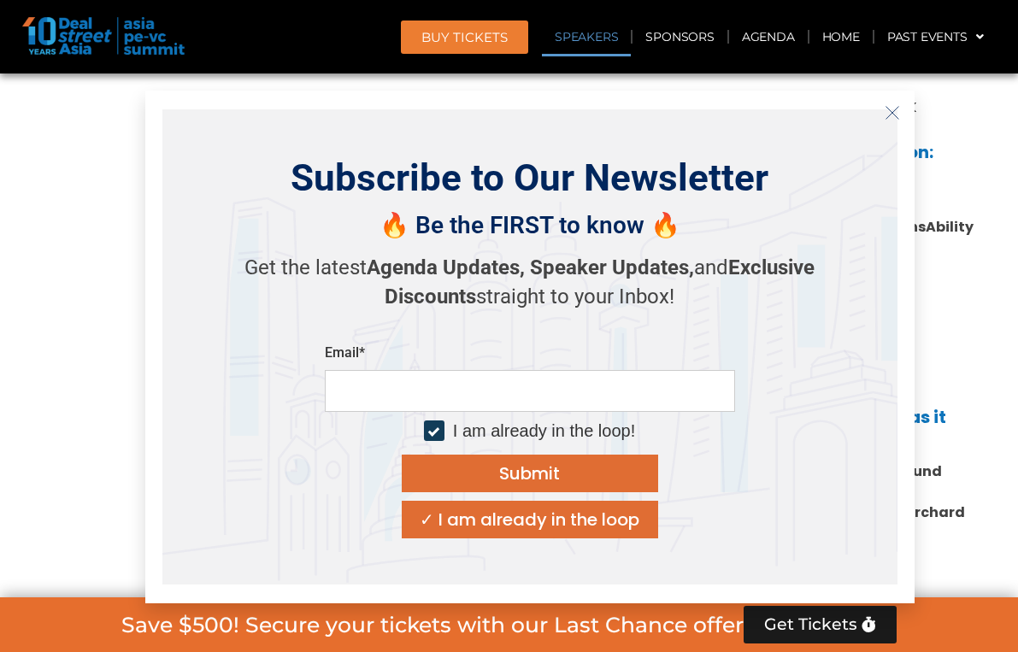
scroll to position [1525, 0]
click at [895, 112] on icon "Close" at bounding box center [891, 112] width 15 height 15
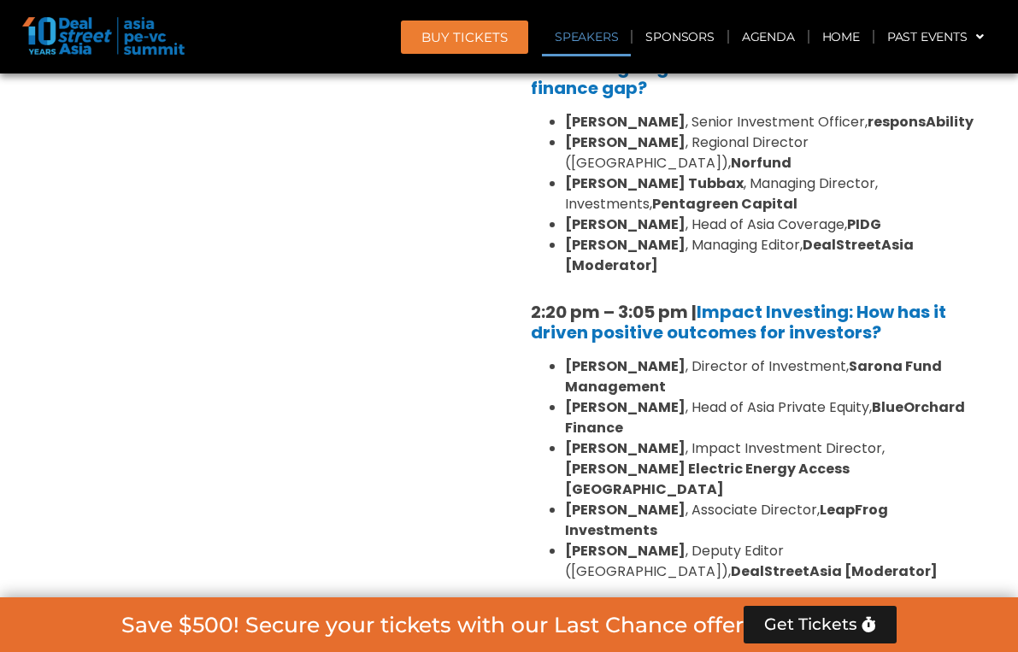
scroll to position [1630, 0]
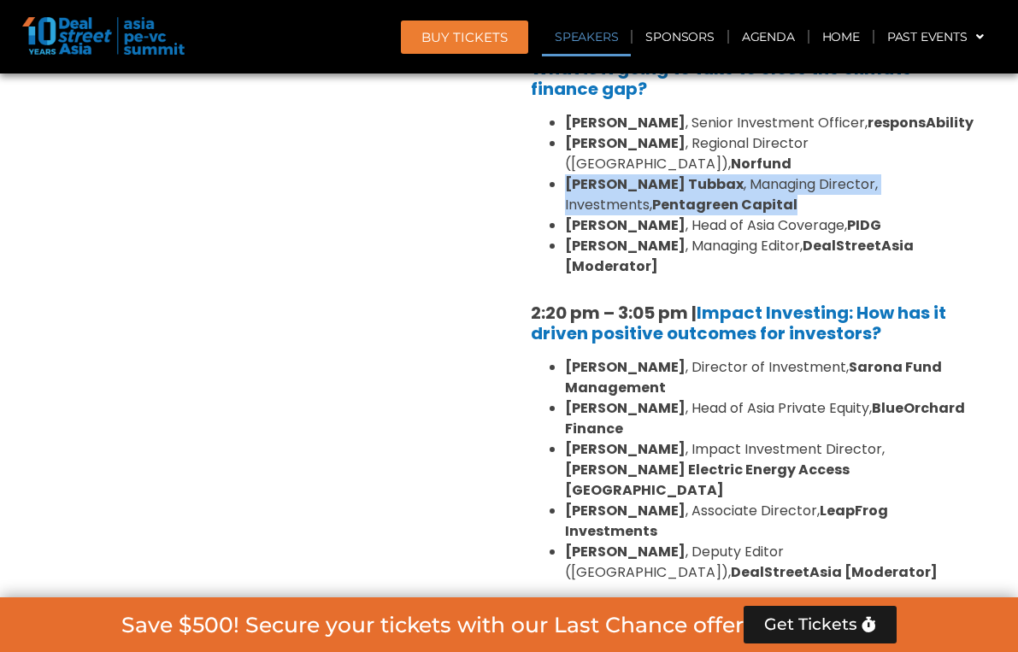
drag, startPoint x: 565, startPoint y: 160, endPoint x: 743, endPoint y: 184, distance: 180.2
click at [743, 184] on li "[PERSON_NAME] , Managing Director, Investments, Pentagreen Capital" at bounding box center [770, 194] width 410 height 41
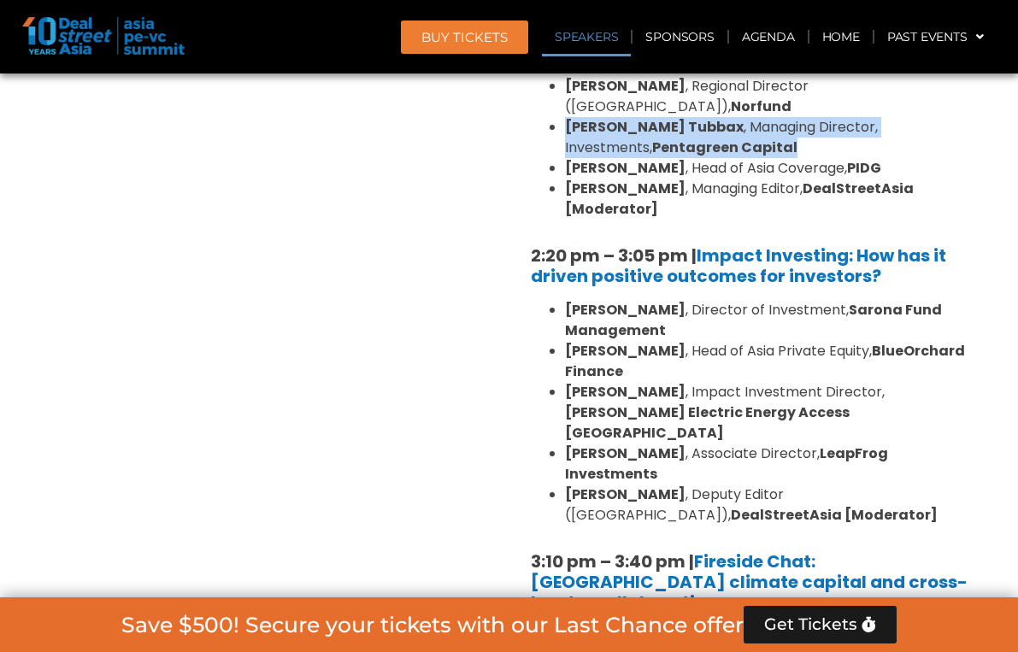
scroll to position [1689, 0]
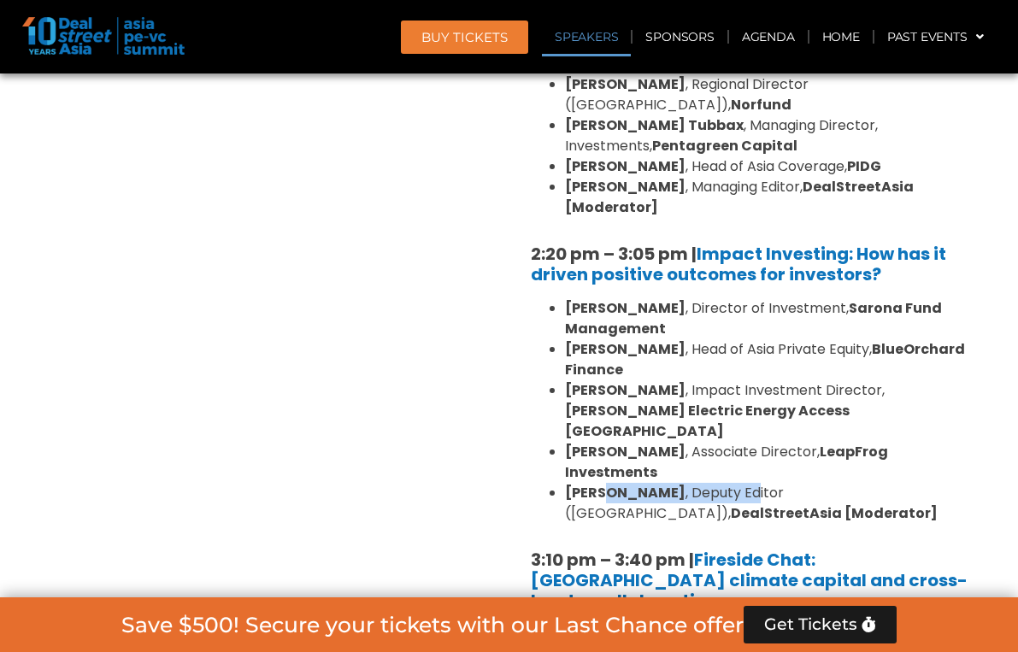
drag, startPoint x: 603, startPoint y: 411, endPoint x: 733, endPoint y: 414, distance: 129.9
click at [733, 483] on li "[PERSON_NAME] , Deputy Editor ([GEOGRAPHIC_DATA]), DealStreetAsia [Moderator]" at bounding box center [770, 503] width 410 height 41
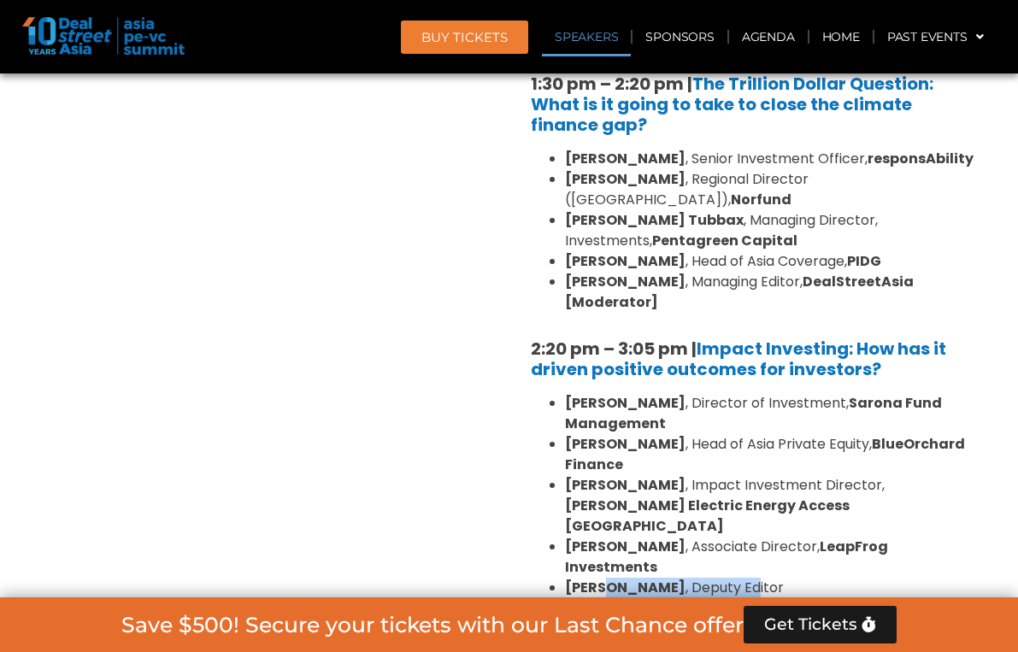
scroll to position [1580, 0]
